Goal: Task Accomplishment & Management: Use online tool/utility

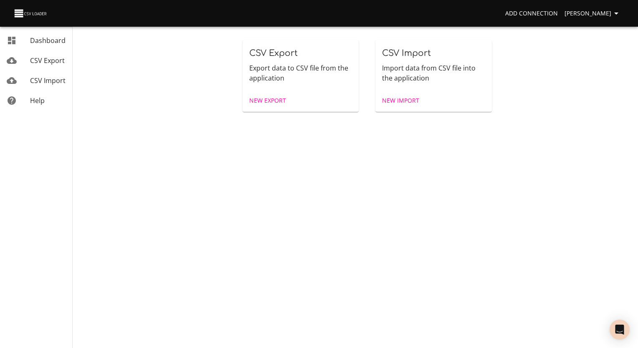
click at [45, 44] on span "Dashboard" at bounding box center [47, 40] width 35 height 9
click at [392, 102] on span "New Import" at bounding box center [400, 101] width 37 height 10
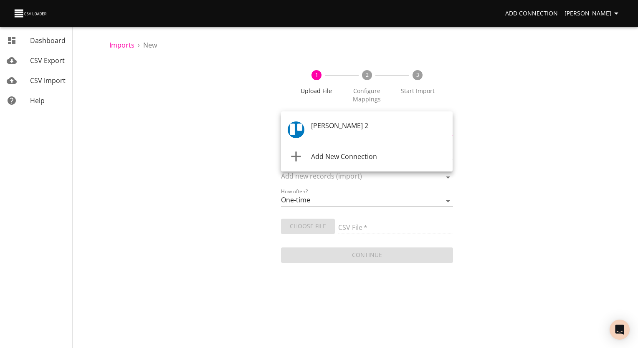
click at [299, 131] on body "Add Connection [PERSON_NAME] Dashboard CSV Export CSV Import Help Imports › New…" at bounding box center [319, 174] width 638 height 348
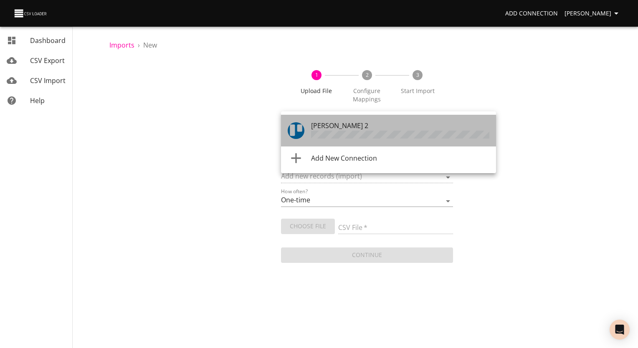
click at [305, 138] on li "[PERSON_NAME] 2" at bounding box center [388, 131] width 215 height 32
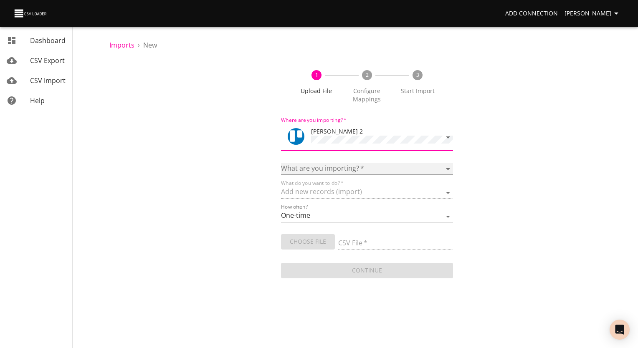
click at [302, 170] on select "Boards Cards Checkitems Checklists" at bounding box center [367, 169] width 172 height 12
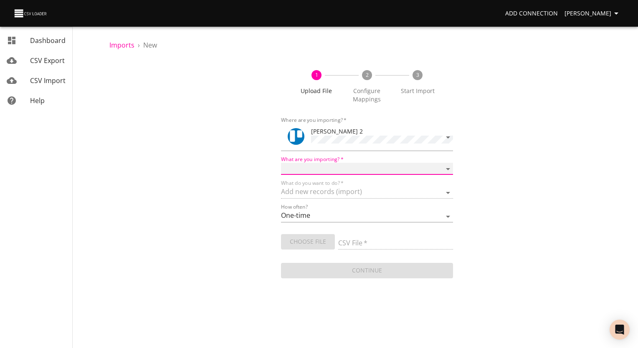
select select "cards"
click at [281, 163] on select "Boards Cards Checkitems Checklists" at bounding box center [367, 169] width 172 height 12
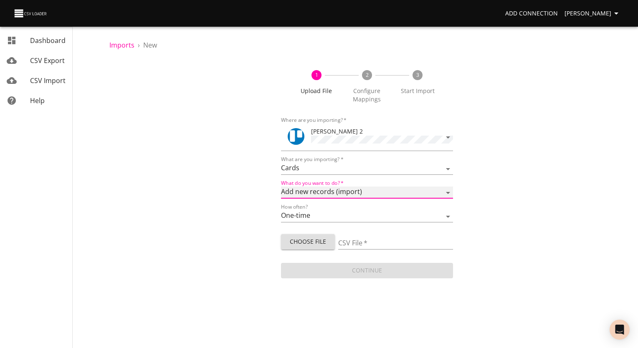
click at [300, 188] on select "Add new records (import) Update existing records (update) Add new and update ex…" at bounding box center [367, 193] width 172 height 12
click at [300, 240] on span "Choose File" at bounding box center [308, 242] width 40 height 10
type input "[PERSON_NAME] upload 260925.csv"
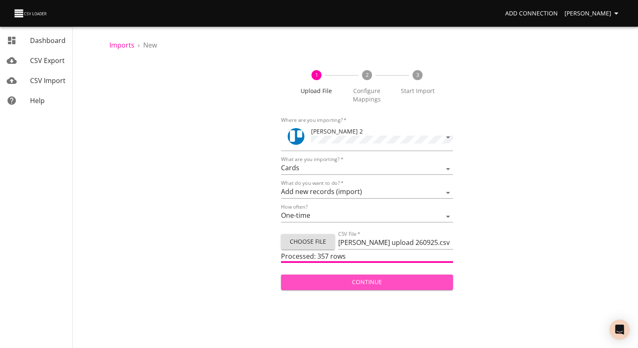
click at [350, 280] on span "Continue" at bounding box center [367, 282] width 158 height 10
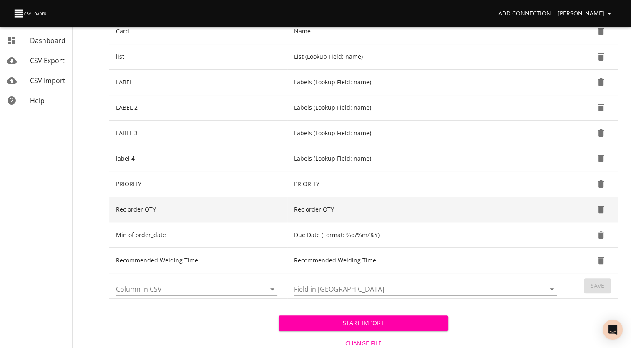
scroll to position [209, 0]
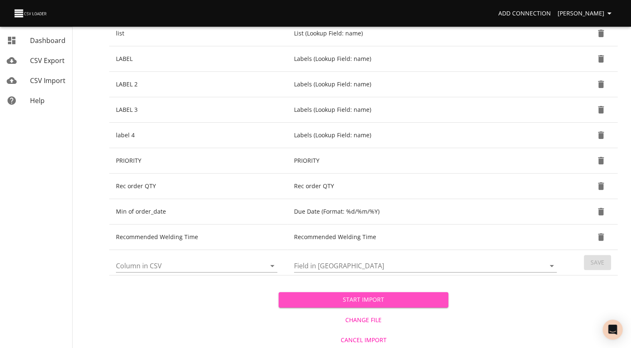
click at [333, 296] on span "Start Import" at bounding box center [363, 300] width 156 height 10
